Goal: Communication & Community: Share content

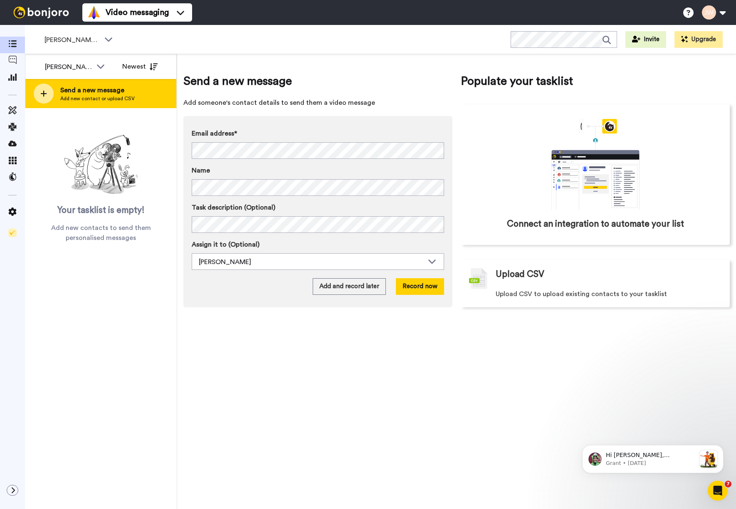
click at [88, 94] on span "Send a new message" at bounding box center [97, 90] width 74 height 10
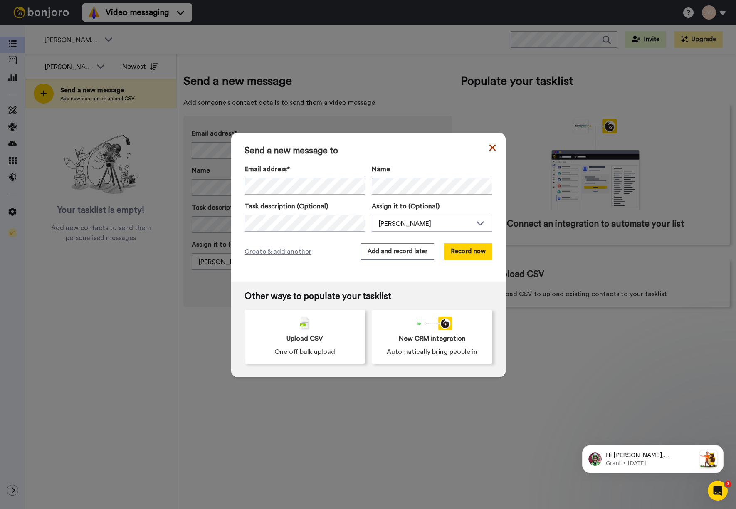
click at [489, 148] on icon at bounding box center [492, 147] width 6 height 6
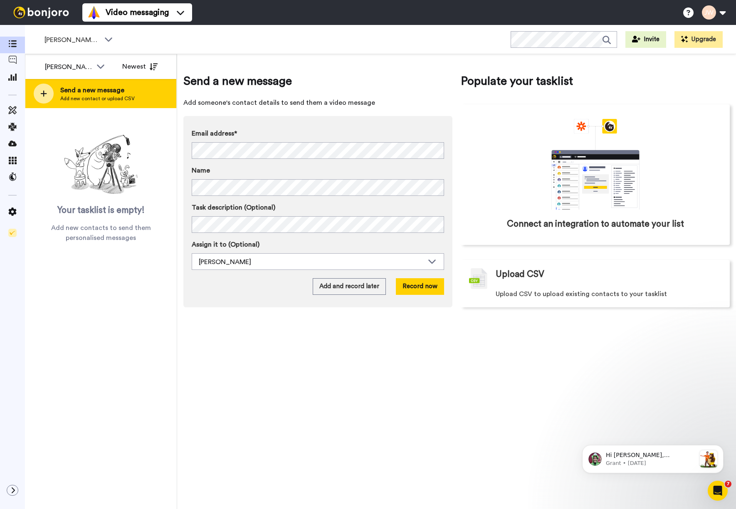
click at [41, 93] on icon at bounding box center [43, 93] width 7 height 7
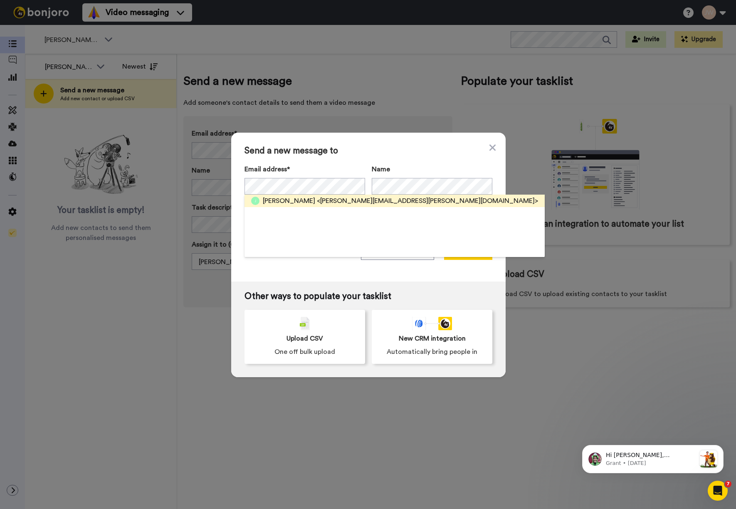
click at [317, 202] on span "<joseph.antley@northviewchurch.us>" at bounding box center [427, 201] width 221 height 10
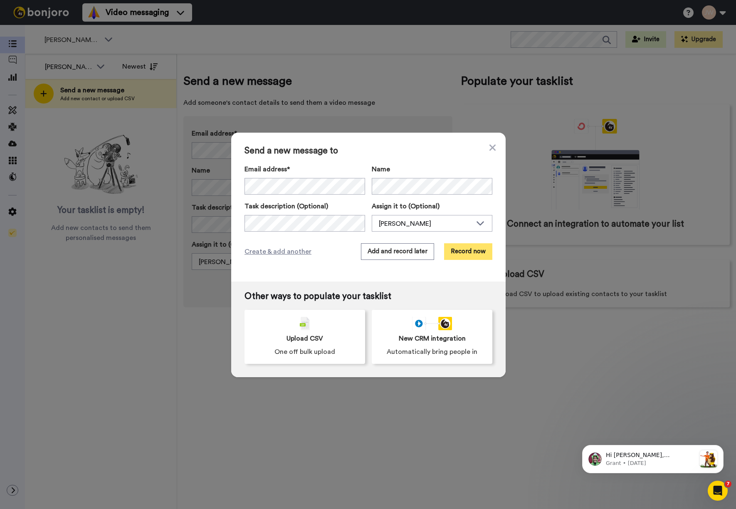
click at [472, 247] on button "Record now" at bounding box center [468, 251] width 48 height 17
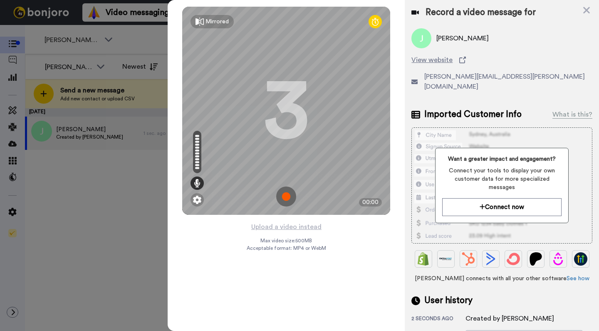
click at [290, 192] on img at bounding box center [286, 196] width 20 height 20
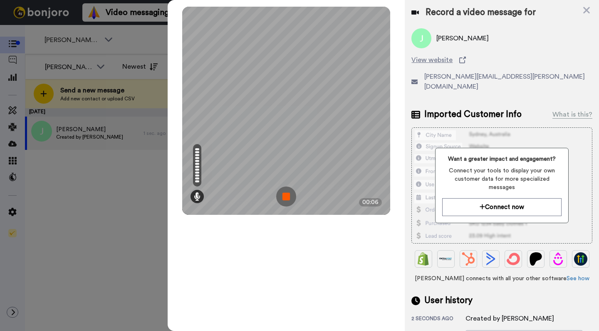
click at [287, 194] on img at bounding box center [286, 196] width 20 height 20
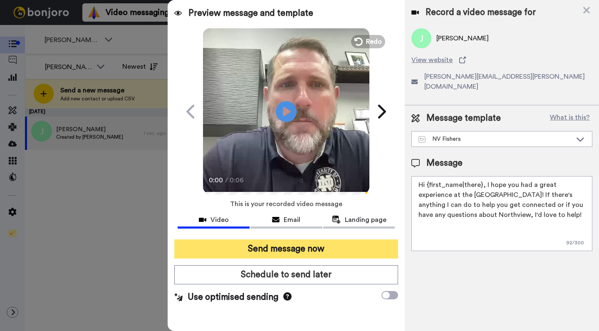
click at [319, 247] on button "Send message now" at bounding box center [286, 248] width 224 height 19
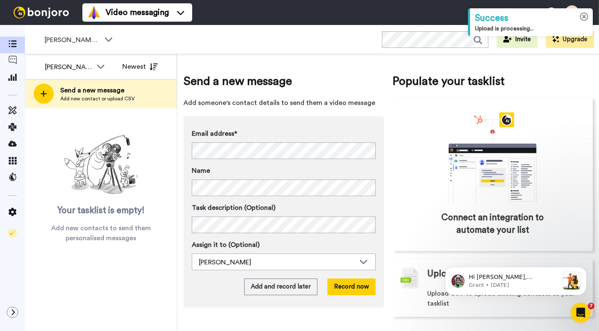
click at [583, 18] on icon at bounding box center [584, 16] width 9 height 9
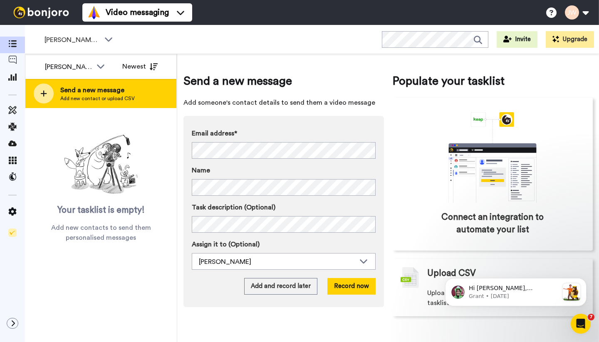
click at [89, 97] on span "Add new contact or upload CSV" at bounding box center [97, 98] width 74 height 7
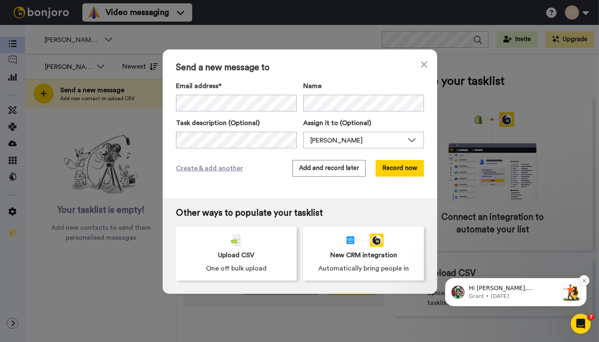
click at [583, 281] on icon "Dismiss notification" at bounding box center [583, 280] width 3 height 3
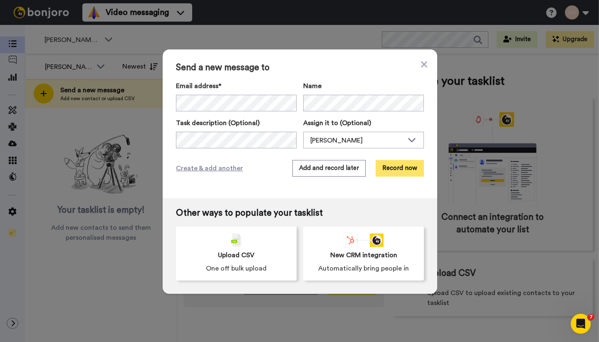
click at [397, 170] on button "Record now" at bounding box center [399, 168] width 48 height 17
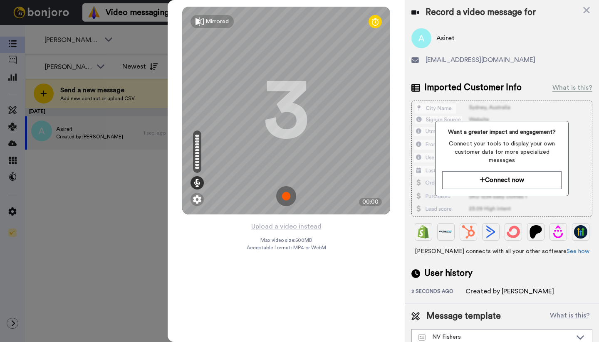
click at [288, 195] on img at bounding box center [286, 196] width 20 height 20
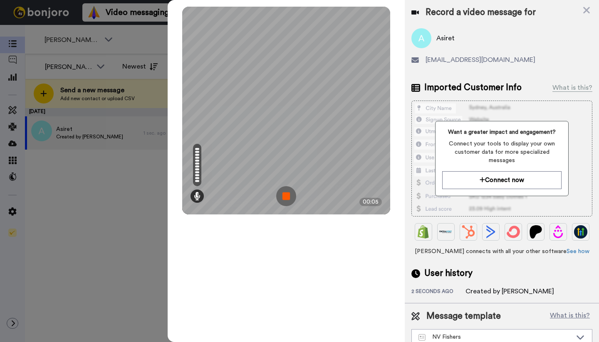
click at [285, 195] on img at bounding box center [286, 196] width 20 height 20
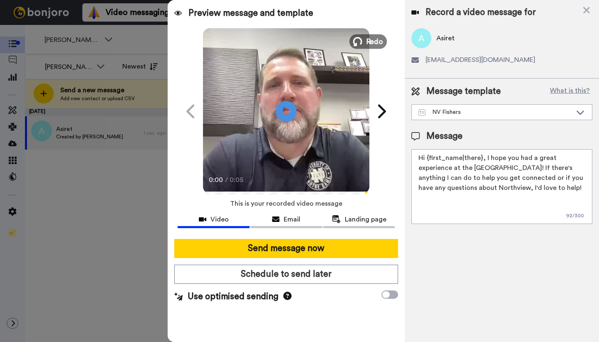
click at [365, 40] on button "Redo" at bounding box center [367, 41] width 37 height 15
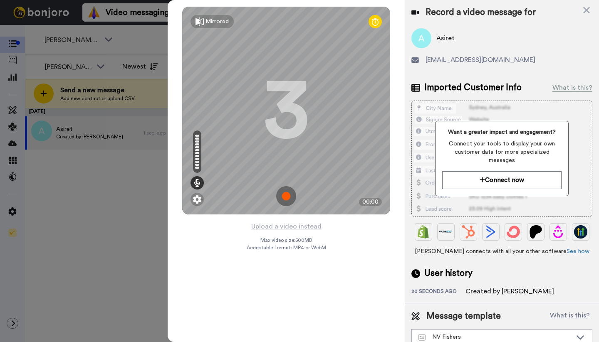
click at [288, 193] on img at bounding box center [286, 196] width 20 height 20
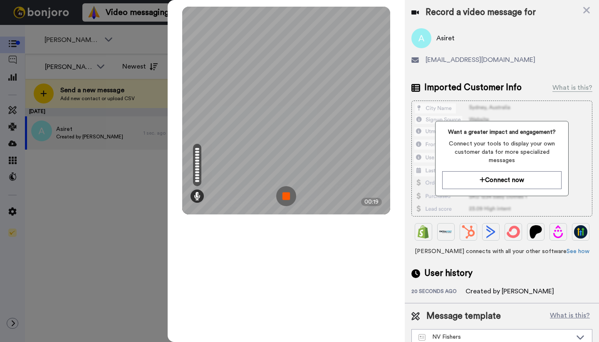
click at [287, 196] on img at bounding box center [286, 196] width 20 height 20
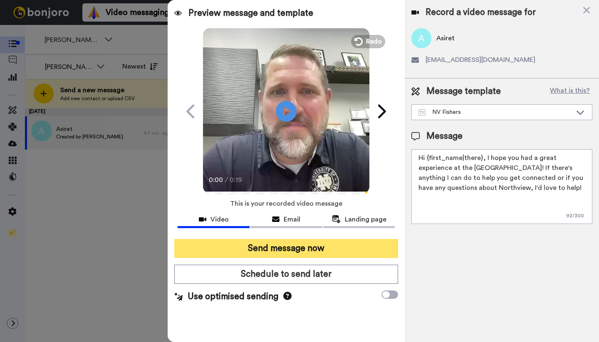
click at [301, 250] on button "Send message now" at bounding box center [286, 248] width 224 height 19
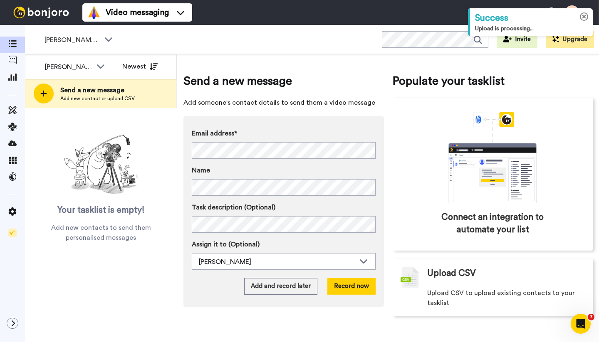
click at [584, 17] on icon at bounding box center [584, 16] width 9 height 9
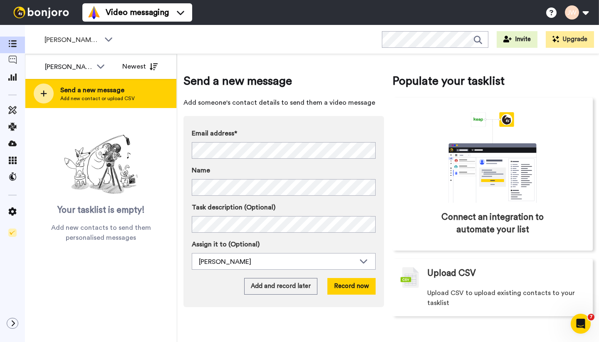
click at [100, 98] on span "Add new contact or upload CSV" at bounding box center [97, 98] width 74 height 7
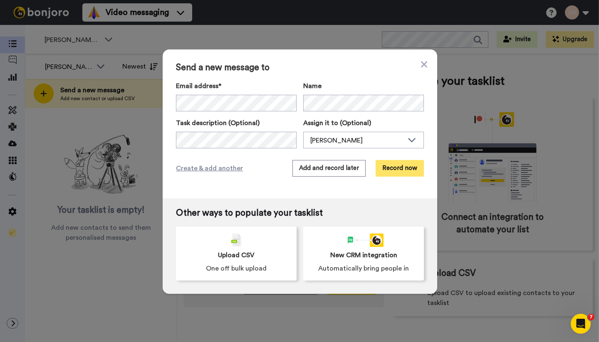
click at [403, 168] on button "Record now" at bounding box center [399, 168] width 48 height 17
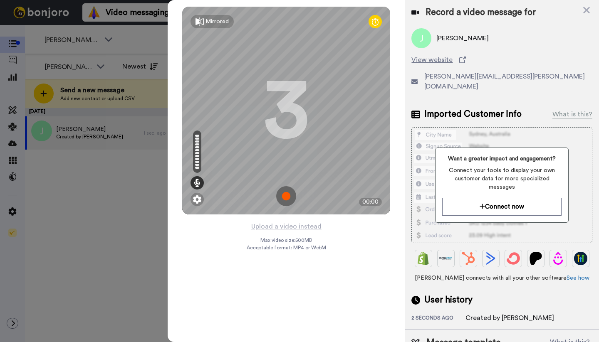
click at [289, 197] on img at bounding box center [286, 196] width 20 height 20
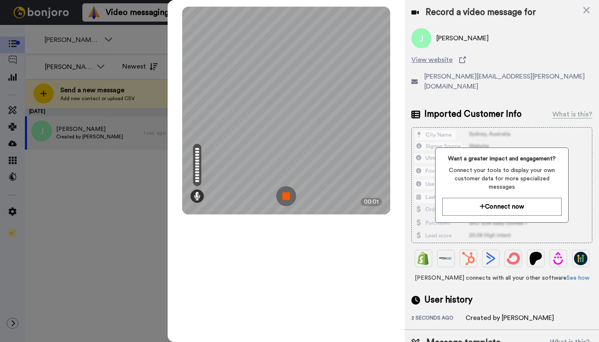
click at [289, 197] on img at bounding box center [286, 196] width 20 height 20
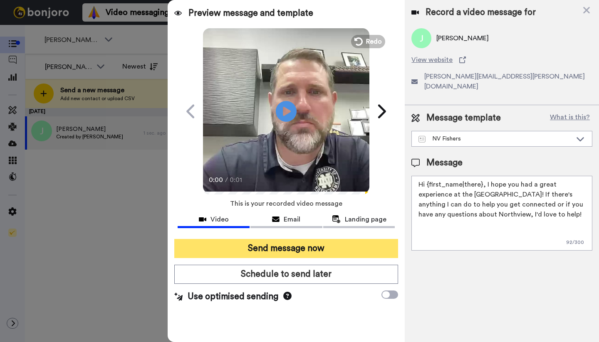
click at [345, 246] on button "Send message now" at bounding box center [286, 248] width 224 height 19
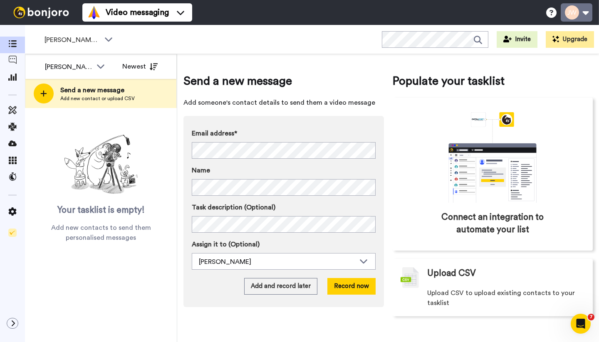
click at [581, 10] on button at bounding box center [576, 12] width 32 height 18
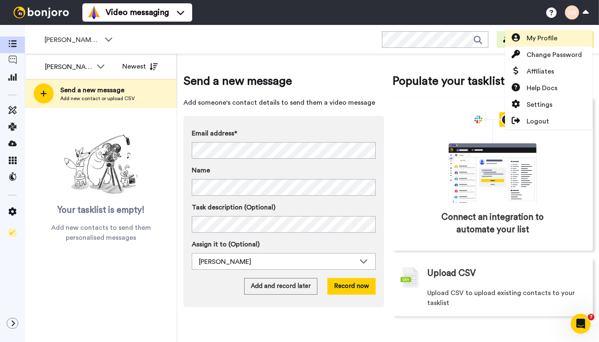
click at [547, 40] on span "My Profile" at bounding box center [541, 38] width 31 height 10
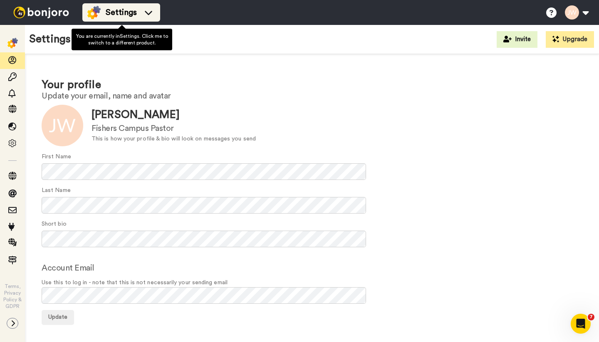
click at [143, 16] on icon at bounding box center [148, 12] width 13 height 8
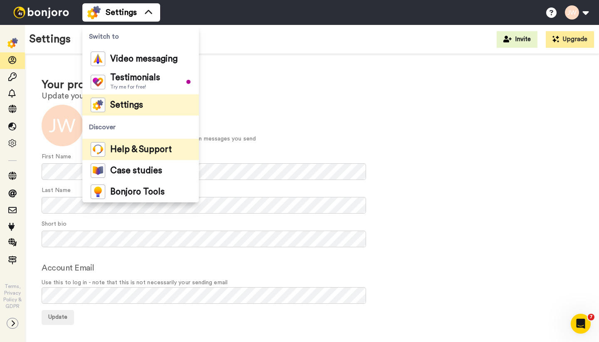
click at [162, 151] on span "Help & Support" at bounding box center [141, 150] width 62 height 8
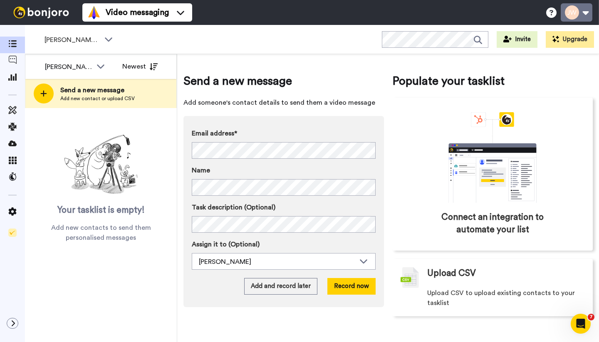
click at [585, 13] on button at bounding box center [576, 12] width 32 height 18
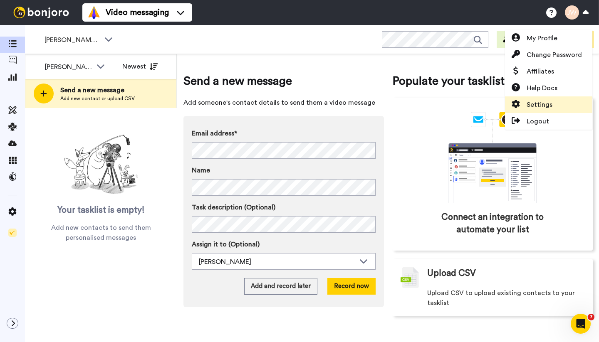
click at [538, 106] on span "Settings" at bounding box center [539, 105] width 26 height 10
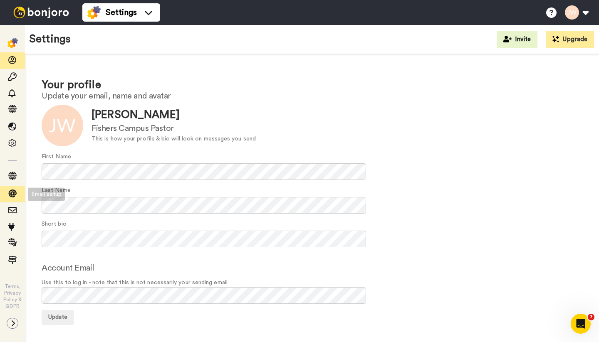
click at [9, 194] on icon at bounding box center [12, 194] width 8 height 8
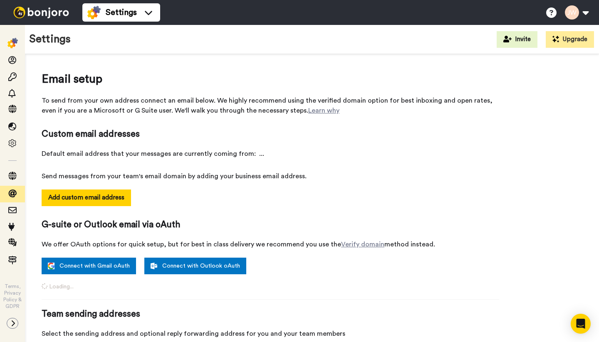
select select "162247"
select select "162250"
select select "162240"
select select "163347"
select select "163016"
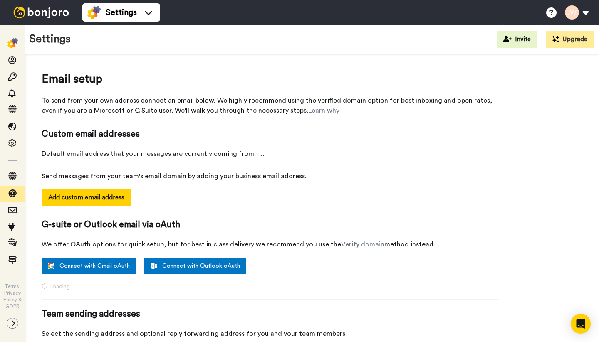
select select "158810"
select select "162246"
select select "162691"
select select "162251"
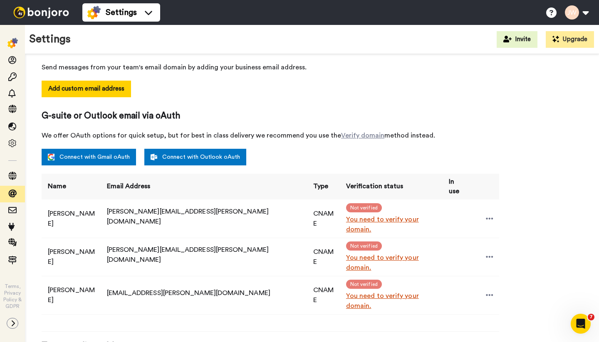
scroll to position [111, 0]
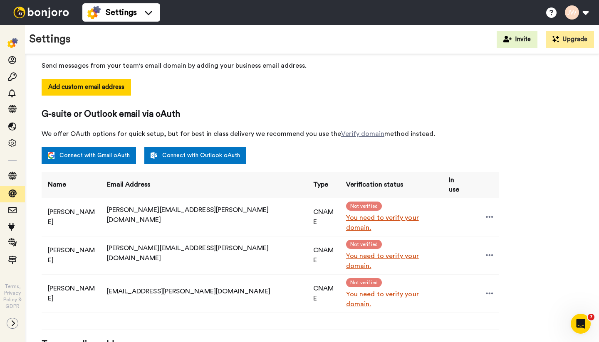
click at [346, 216] on link "You need to verify your domain." at bounding box center [392, 223] width 93 height 20
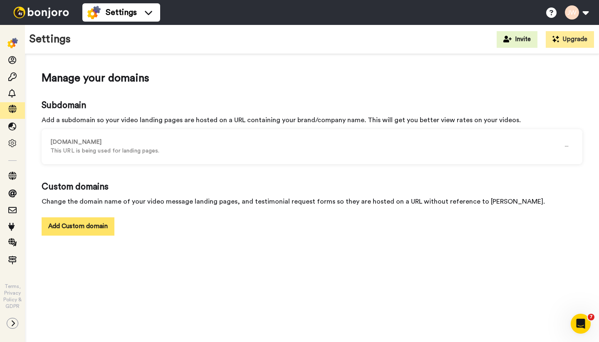
click at [89, 226] on button "Add Custom domain" at bounding box center [78, 226] width 73 height 18
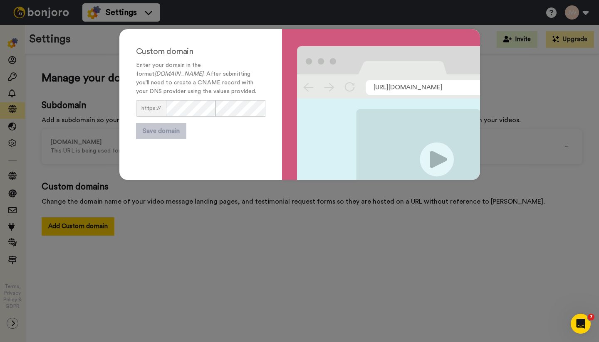
click at [322, 235] on div "Custom domain Enter your domain in the format [DOMAIN_NAME] . After submitting …" at bounding box center [299, 171] width 599 height 342
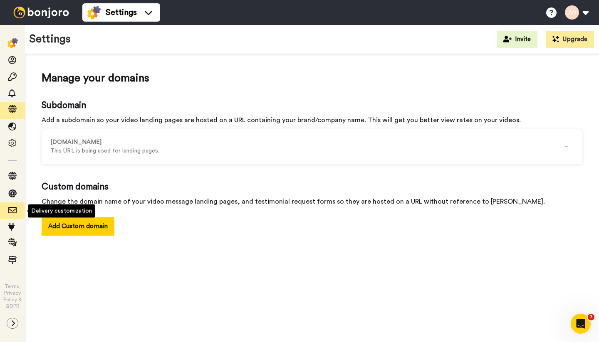
click at [12, 212] on icon at bounding box center [12, 210] width 8 height 8
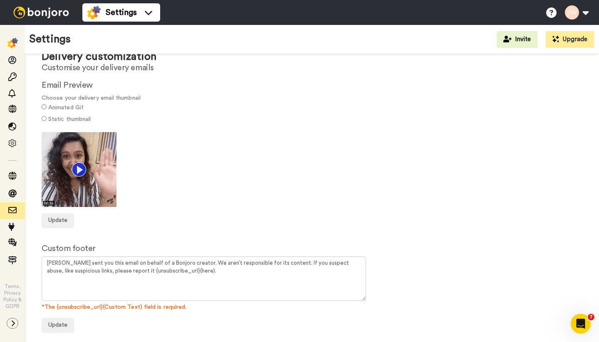
scroll to position [28, 0]
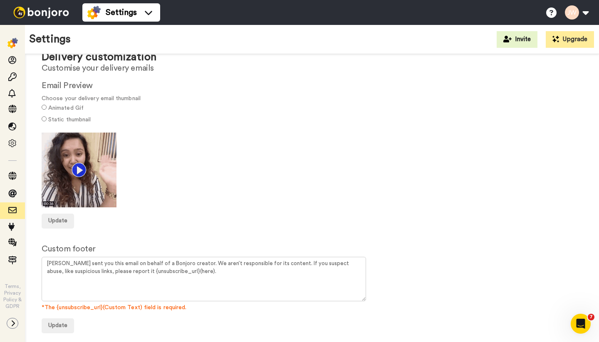
click at [76, 121] on label "Static thumbnail" at bounding box center [69, 120] width 42 height 9
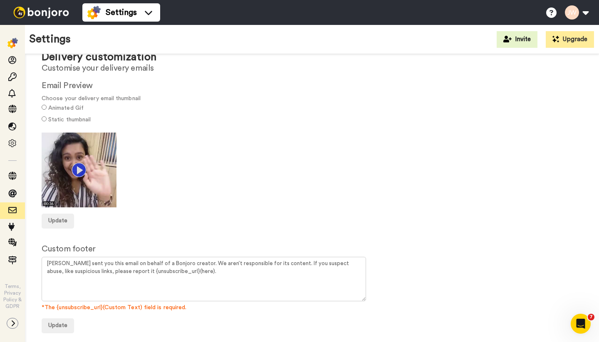
click at [83, 106] on label "Animated Gif" at bounding box center [65, 108] width 35 height 9
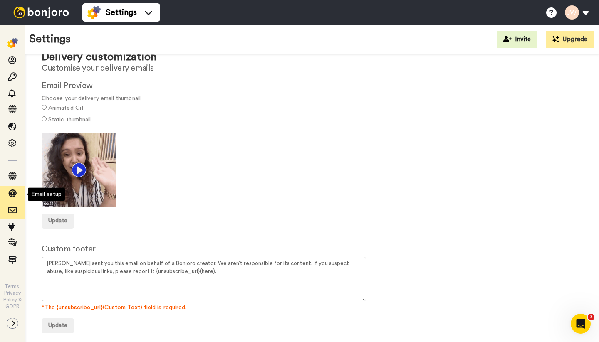
click at [12, 195] on icon at bounding box center [12, 194] width 8 height 8
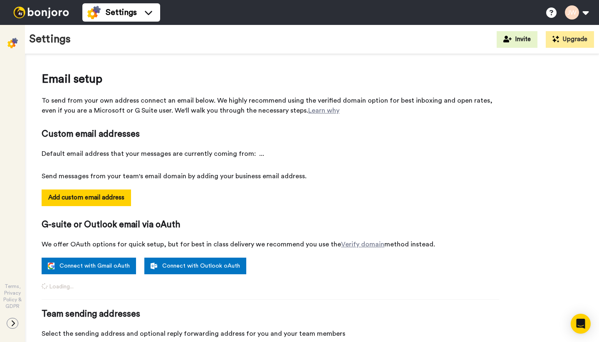
select select "162247"
select select "162250"
select select "162240"
select select "163347"
select select "163016"
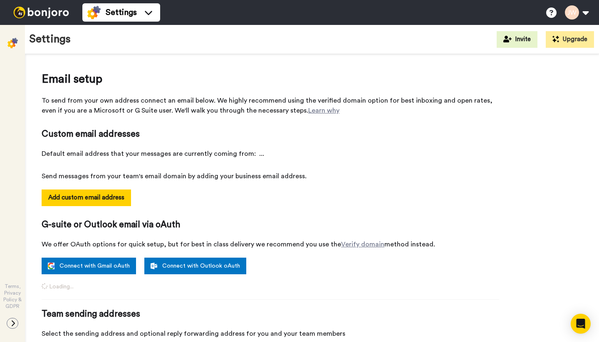
select select "158810"
select select "162246"
select select "162691"
select select "162251"
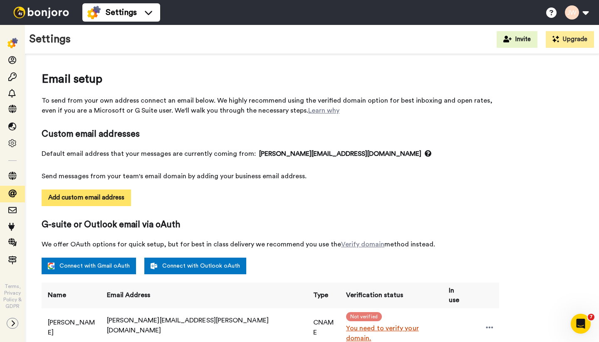
click at [96, 199] on button "Add custom email address" at bounding box center [86, 198] width 89 height 17
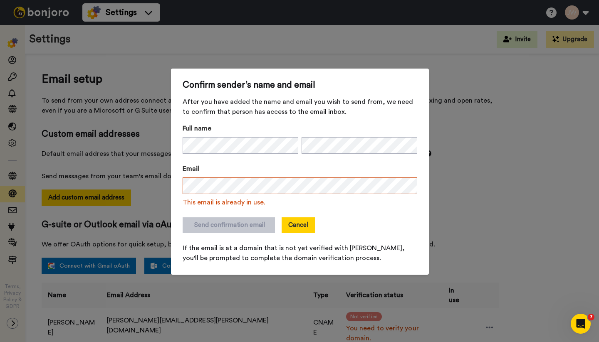
click at [297, 226] on button "Cancel" at bounding box center [297, 225] width 33 height 16
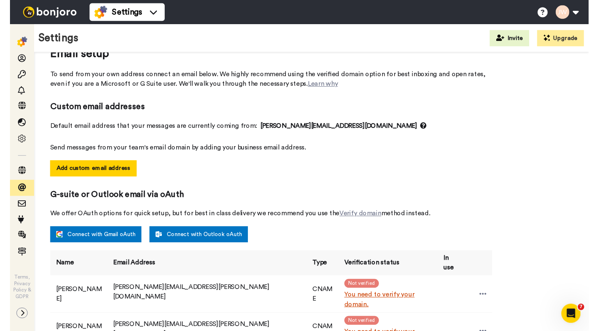
scroll to position [33, 0]
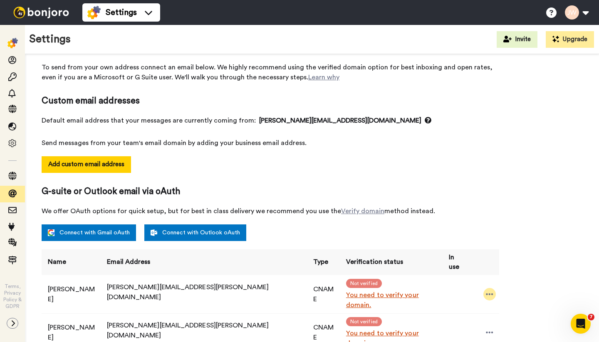
click at [486, 294] on icon at bounding box center [489, 295] width 7 height 2
click at [502, 302] on li "Resend email" at bounding box center [506, 301] width 60 height 12
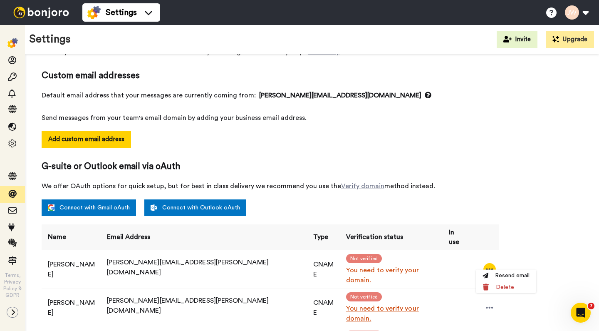
scroll to position [57, 0]
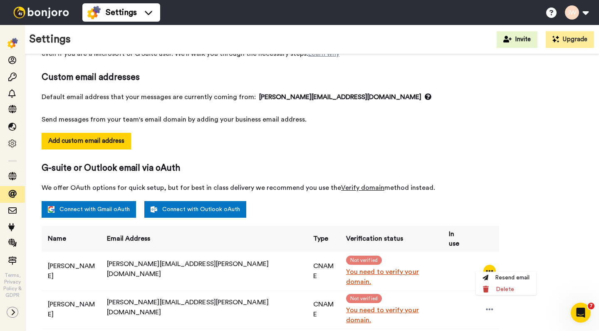
click at [353, 187] on link "Verify domain" at bounding box center [362, 187] width 43 height 7
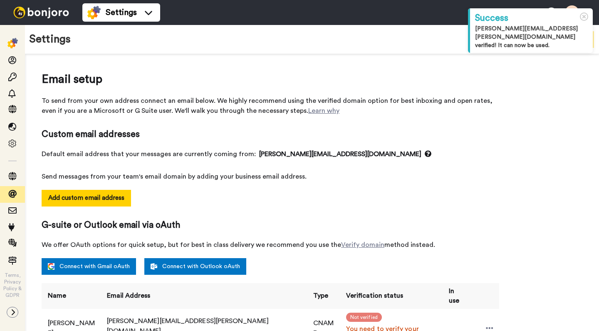
select select "162247"
select select "162250"
select select "162240"
select select "163347"
select select "163016"
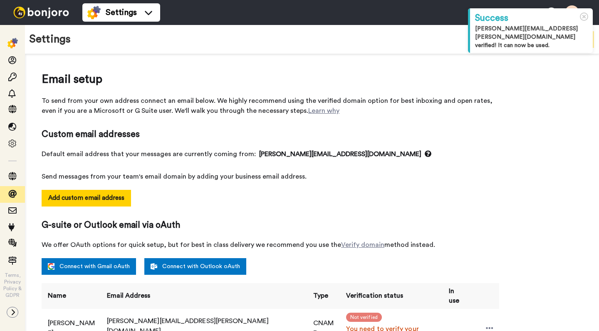
select select "158810"
select select "162246"
select select "162691"
select select "162251"
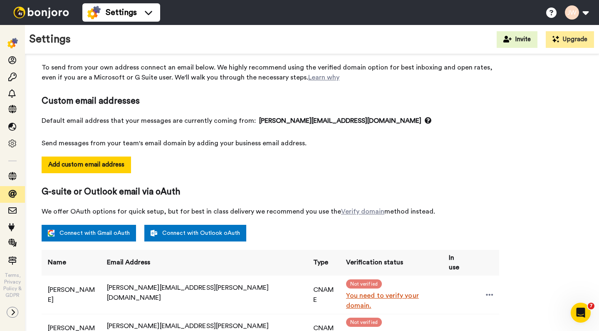
scroll to position [34, 0]
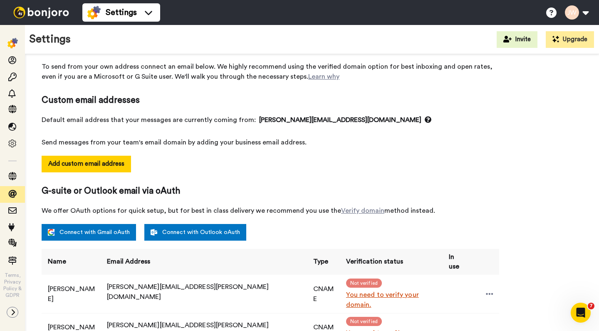
click at [185, 236] on link "Connect with Outlook oAuth" at bounding box center [195, 232] width 102 height 17
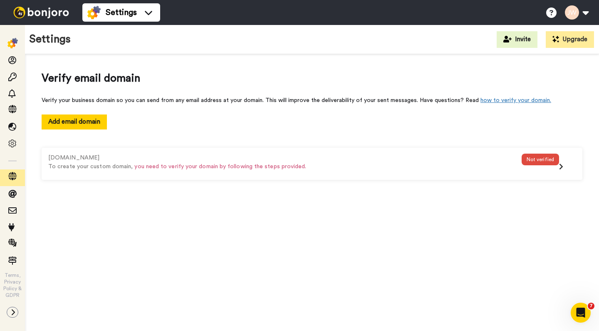
click at [237, 166] on span "you need to verify your domain by following the steps provided." at bounding box center [220, 166] width 172 height 6
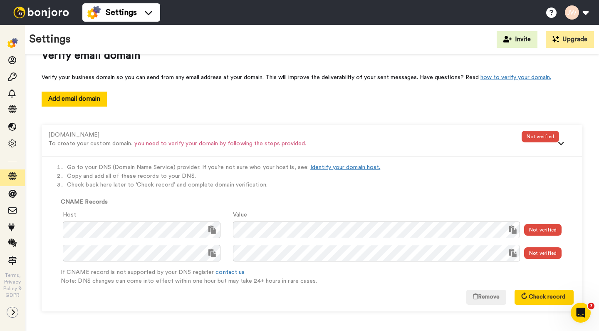
scroll to position [22, 0]
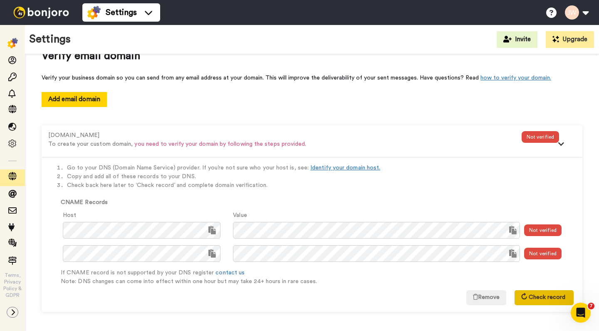
click at [550, 297] on span "Check record" at bounding box center [546, 297] width 37 height 6
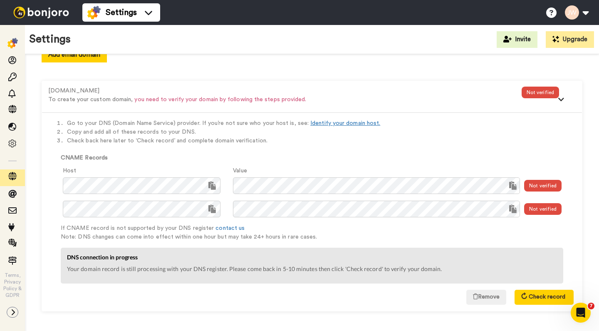
scroll to position [67, 0]
click at [530, 294] on span "Check record" at bounding box center [546, 297] width 37 height 6
click at [545, 297] on span "Check record" at bounding box center [546, 297] width 37 height 6
click at [579, 312] on icon "Open Intercom Messenger" at bounding box center [579, 311] width 6 height 7
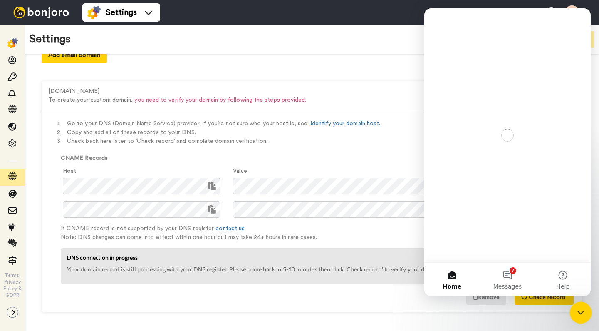
scroll to position [0, 0]
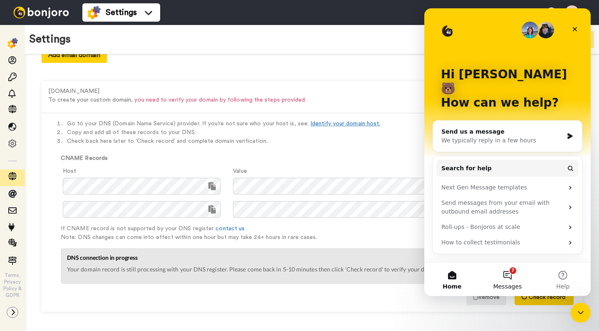
click at [508, 275] on button "7 Messages" at bounding box center [506, 278] width 55 height 33
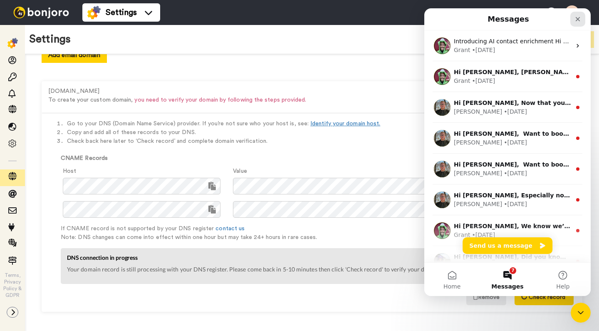
click at [578, 19] on icon "Close" at bounding box center [577, 19] width 5 height 5
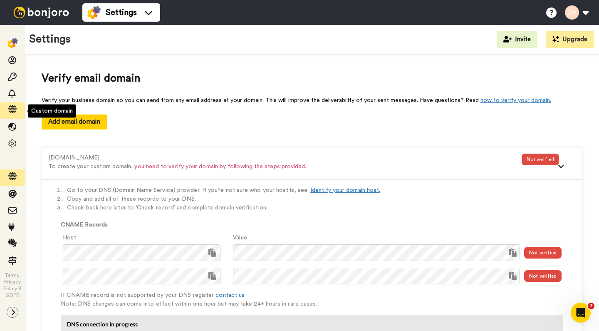
click at [12, 106] on icon at bounding box center [12, 109] width 8 height 8
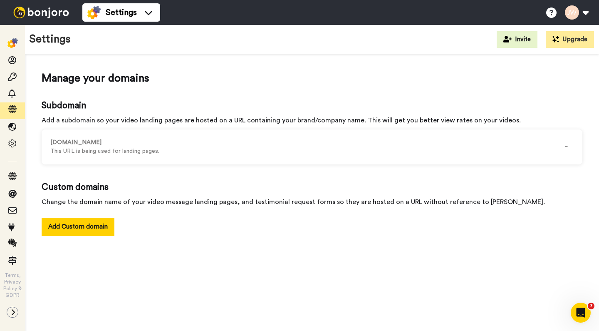
click at [49, 13] on img at bounding box center [41, 13] width 62 height 12
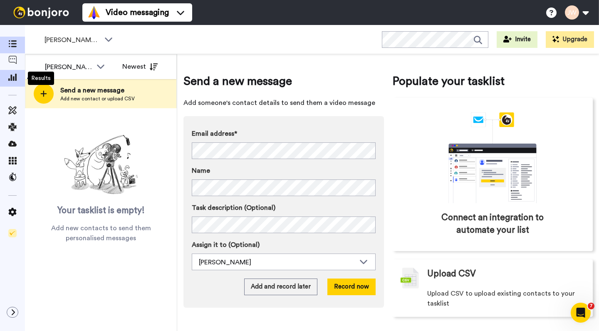
click at [11, 77] on icon at bounding box center [12, 76] width 8 height 7
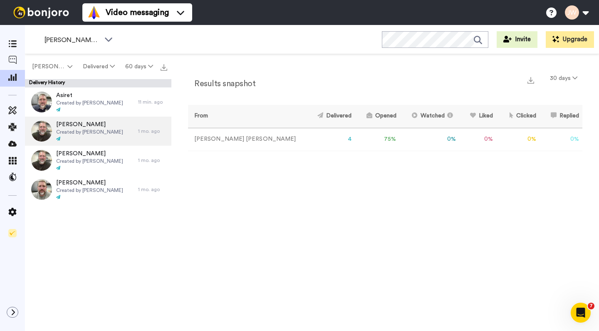
click at [63, 132] on span "Created by [PERSON_NAME]" at bounding box center [89, 131] width 67 height 7
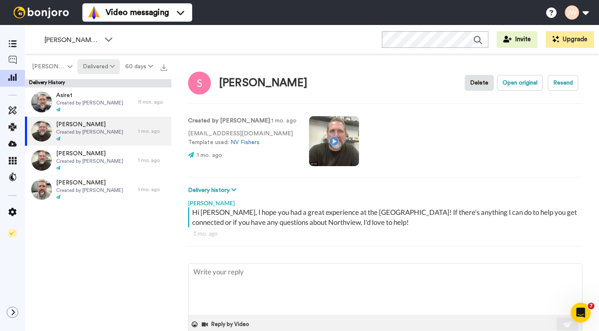
click at [110, 66] on icon at bounding box center [112, 66] width 5 height 6
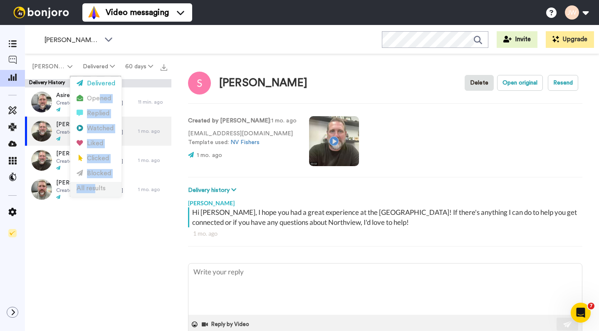
drag, startPoint x: 99, startPoint y: 99, endPoint x: 96, endPoint y: 191, distance: 92.8
click at [96, 191] on ul "Delivered Opened Replied Watched Liked Clicked Blocked All results" at bounding box center [95, 137] width 51 height 120
click at [119, 227] on div "Asiret Created by [PERSON_NAME] 11 min. ago [PERSON_NAME] Created by [PERSON_NA…" at bounding box center [98, 211] width 146 height 248
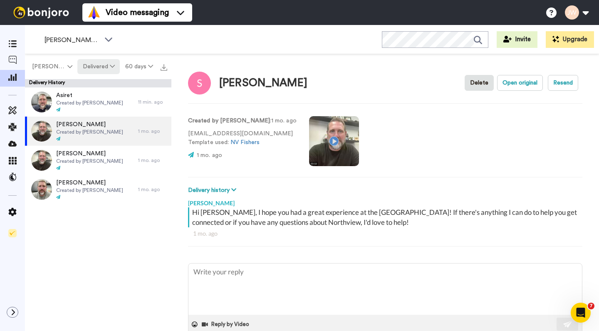
click at [106, 67] on button "Delivered" at bounding box center [98, 66] width 42 height 15
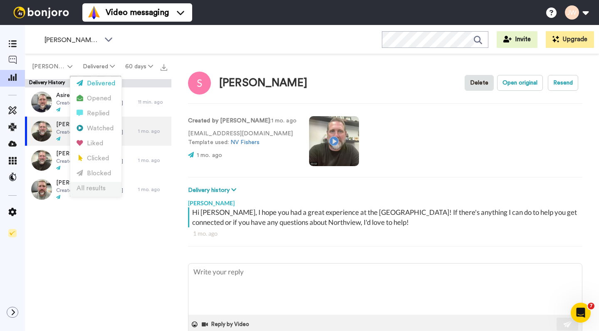
click at [91, 190] on div "All results" at bounding box center [95, 188] width 39 height 9
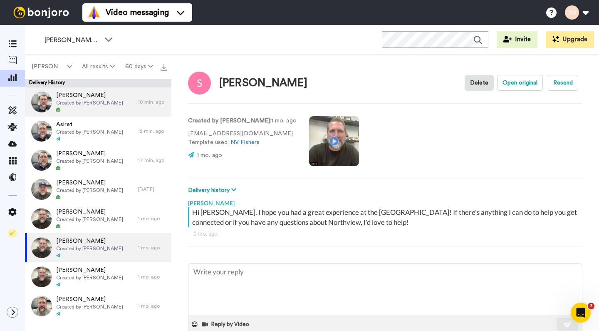
click at [100, 96] on span "[PERSON_NAME]" at bounding box center [89, 95] width 67 height 8
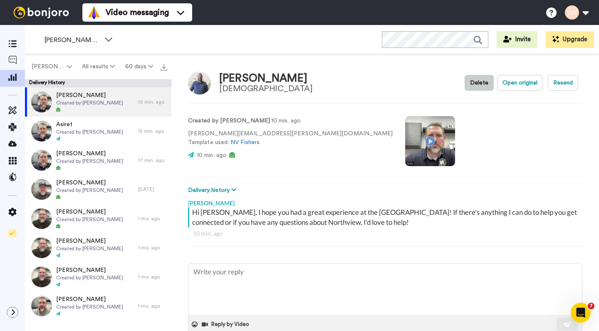
click at [477, 84] on button "Delete" at bounding box center [478, 83] width 29 height 16
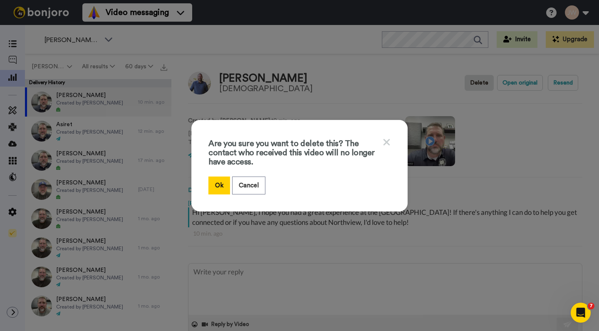
click at [385, 140] on icon at bounding box center [386, 142] width 8 height 10
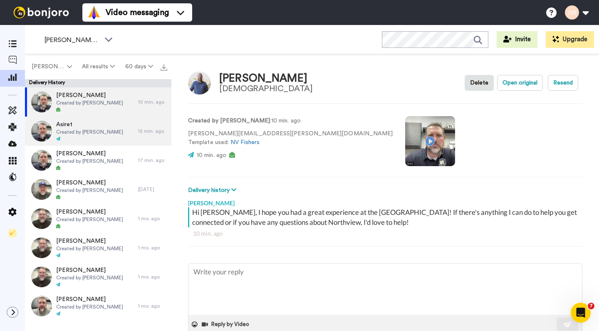
click at [90, 134] on span "Created by [PERSON_NAME]" at bounding box center [89, 131] width 67 height 7
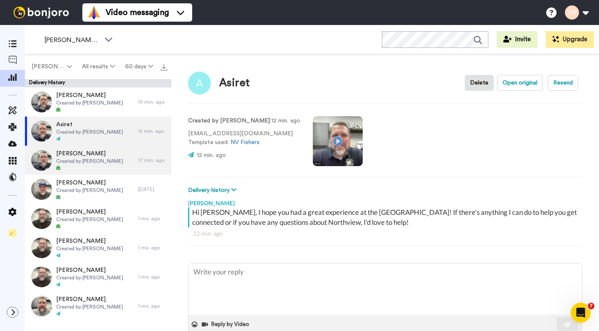
click at [76, 160] on span "Created by [PERSON_NAME]" at bounding box center [89, 161] width 67 height 7
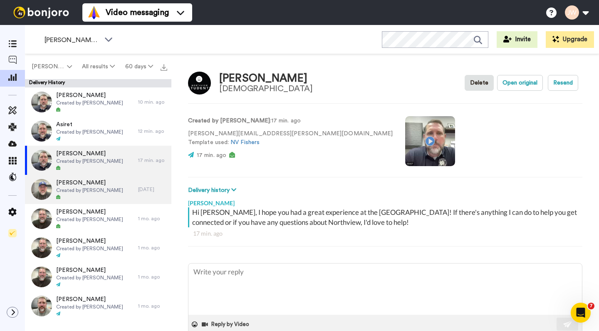
click at [83, 186] on span "[PERSON_NAME]" at bounding box center [89, 182] width 67 height 8
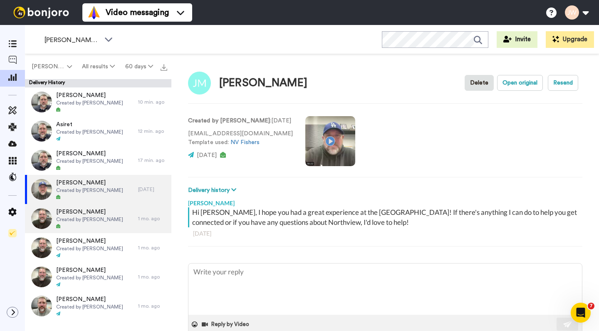
click at [81, 219] on span "Created by [PERSON_NAME]" at bounding box center [89, 219] width 67 height 7
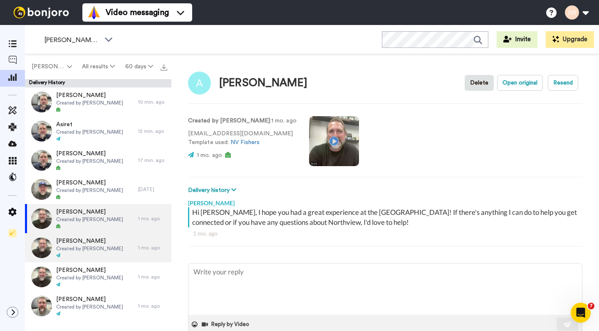
click at [79, 249] on span "Created by [PERSON_NAME]" at bounding box center [89, 248] width 67 height 7
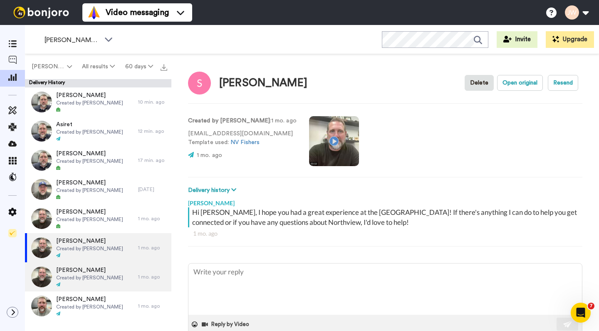
click at [74, 280] on span "Created by [PERSON_NAME]" at bounding box center [89, 277] width 67 height 7
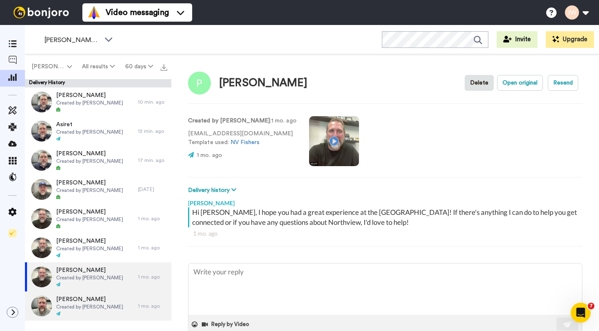
click at [77, 304] on span "Created by [PERSON_NAME]" at bounding box center [89, 306] width 67 height 7
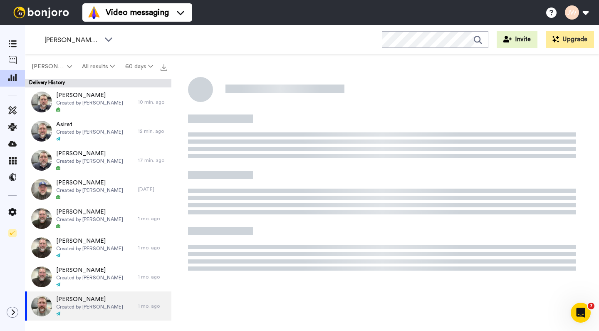
type textarea "x"
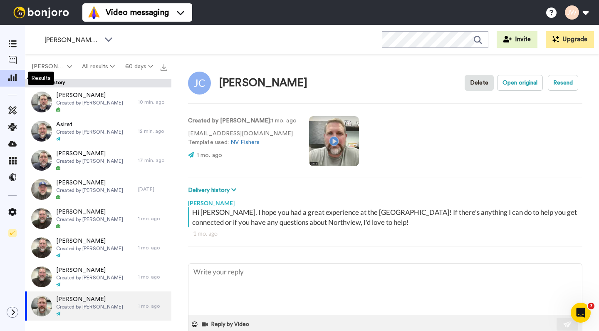
click at [15, 75] on icon at bounding box center [12, 76] width 8 height 7
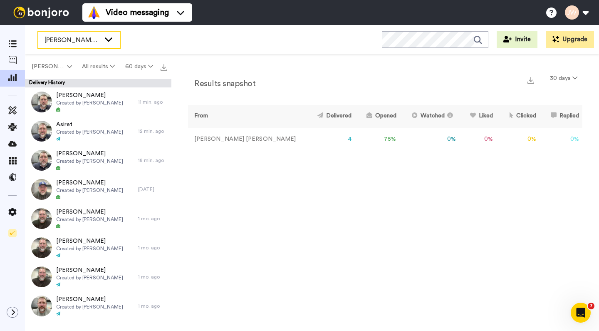
click at [110, 42] on icon at bounding box center [109, 39] width 10 height 8
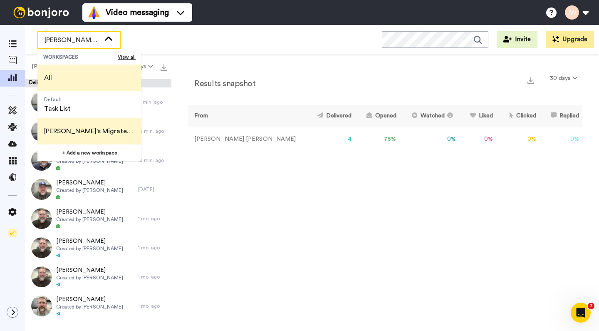
click at [52, 75] on span "All" at bounding box center [47, 77] width 21 height 27
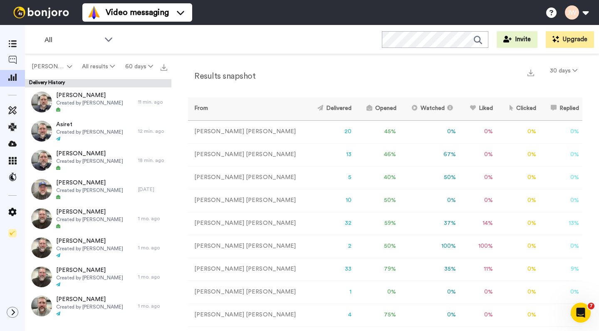
scroll to position [7, 0]
click at [310, 224] on td "32" at bounding box center [330, 223] width 49 height 23
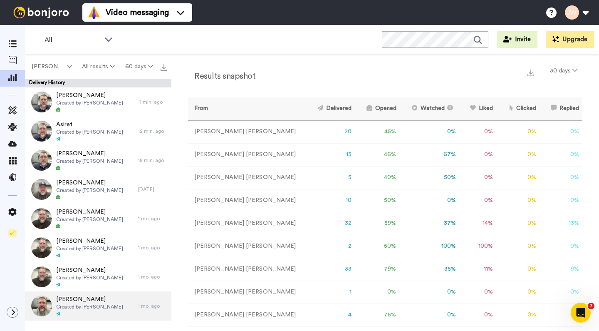
click at [88, 301] on span "[PERSON_NAME]" at bounding box center [89, 299] width 67 height 8
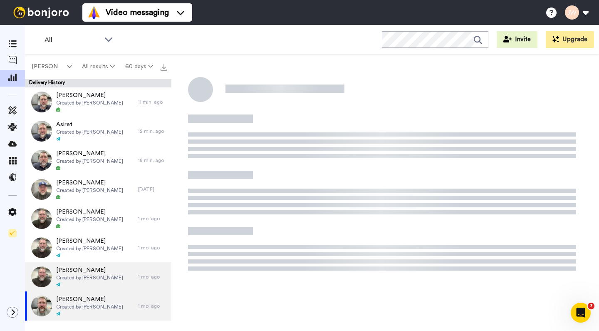
scroll to position [0, 0]
